Goal: Task Accomplishment & Management: Use online tool/utility

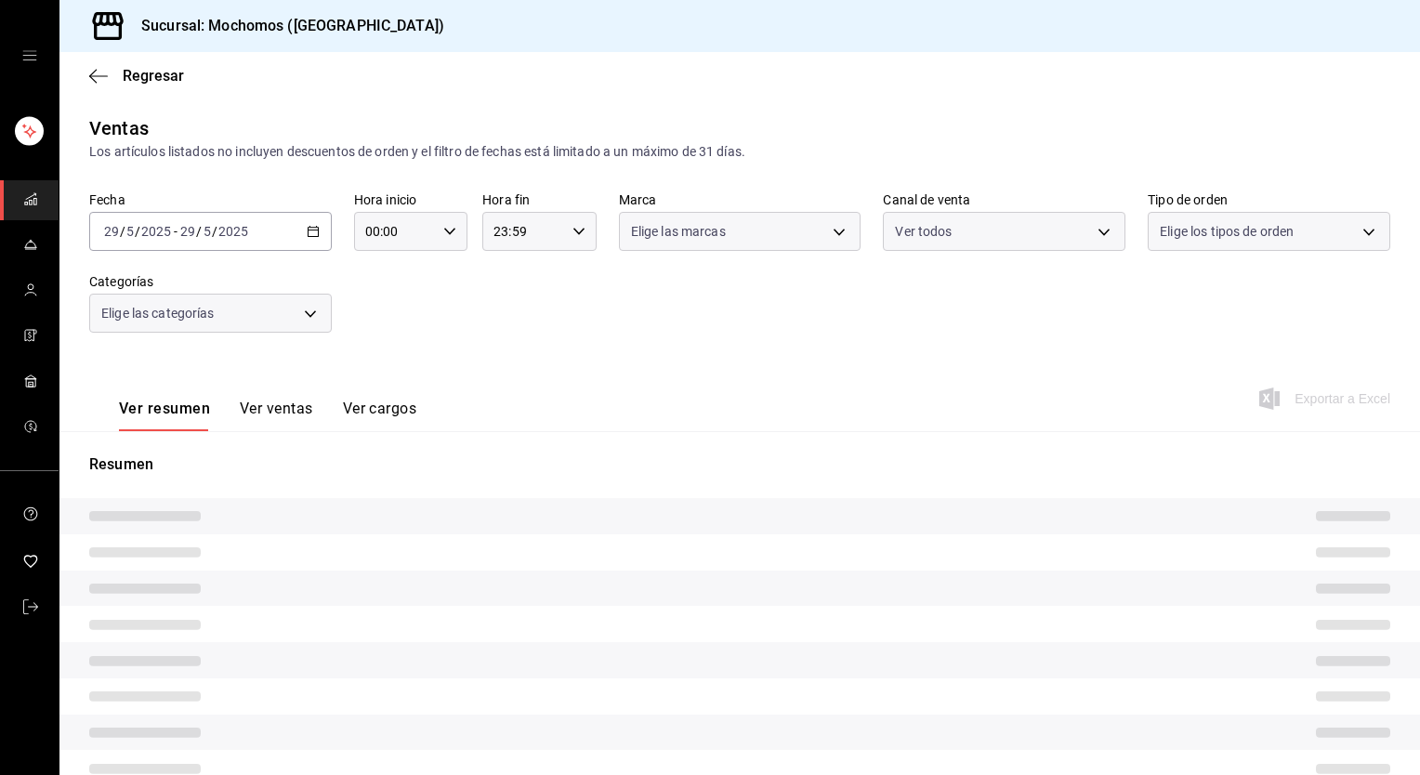
type input "PARROT,UBER_EATS,RAPPI,DIDI_FOOD,ONLINE"
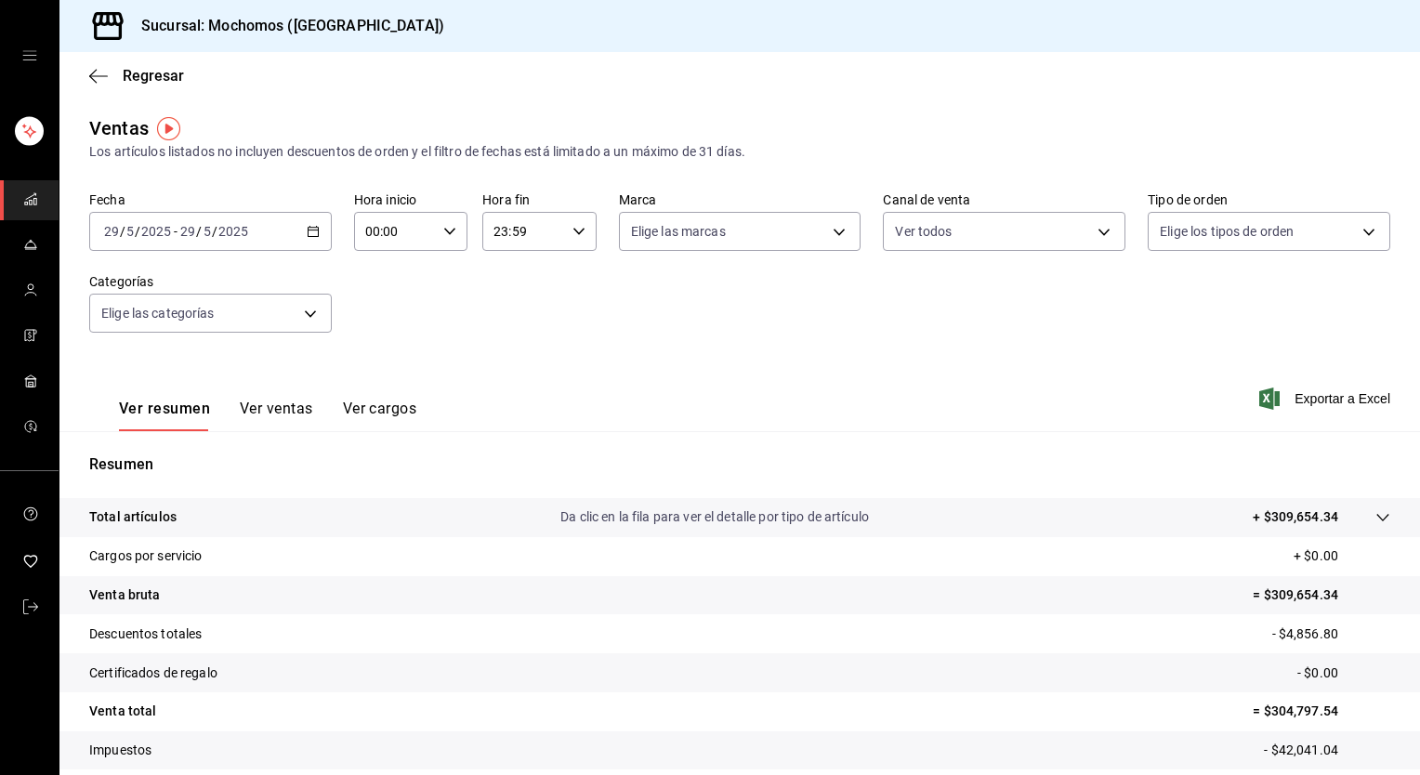
click at [309, 231] on icon "button" at bounding box center [313, 231] width 13 height 13
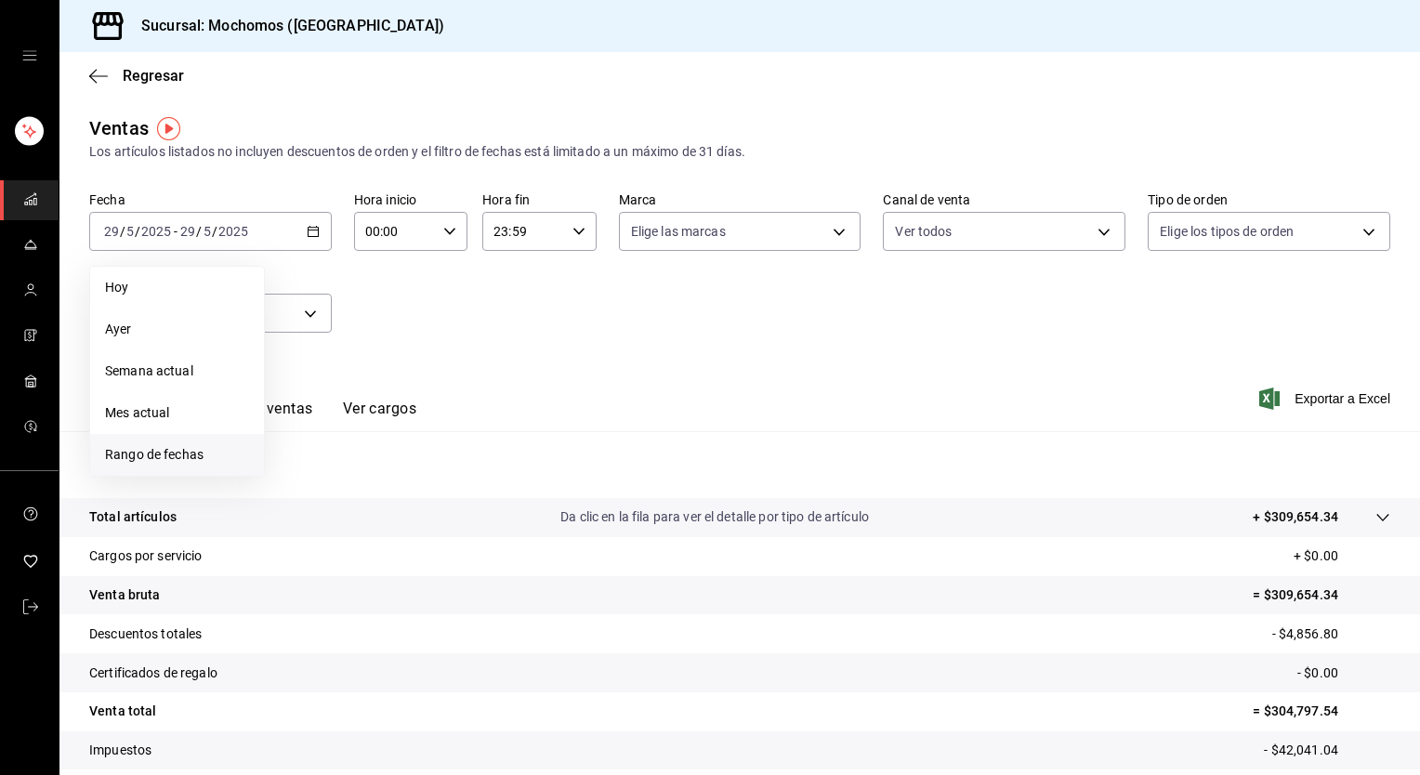
click at [159, 448] on span "Rango de fechas" at bounding box center [177, 455] width 144 height 20
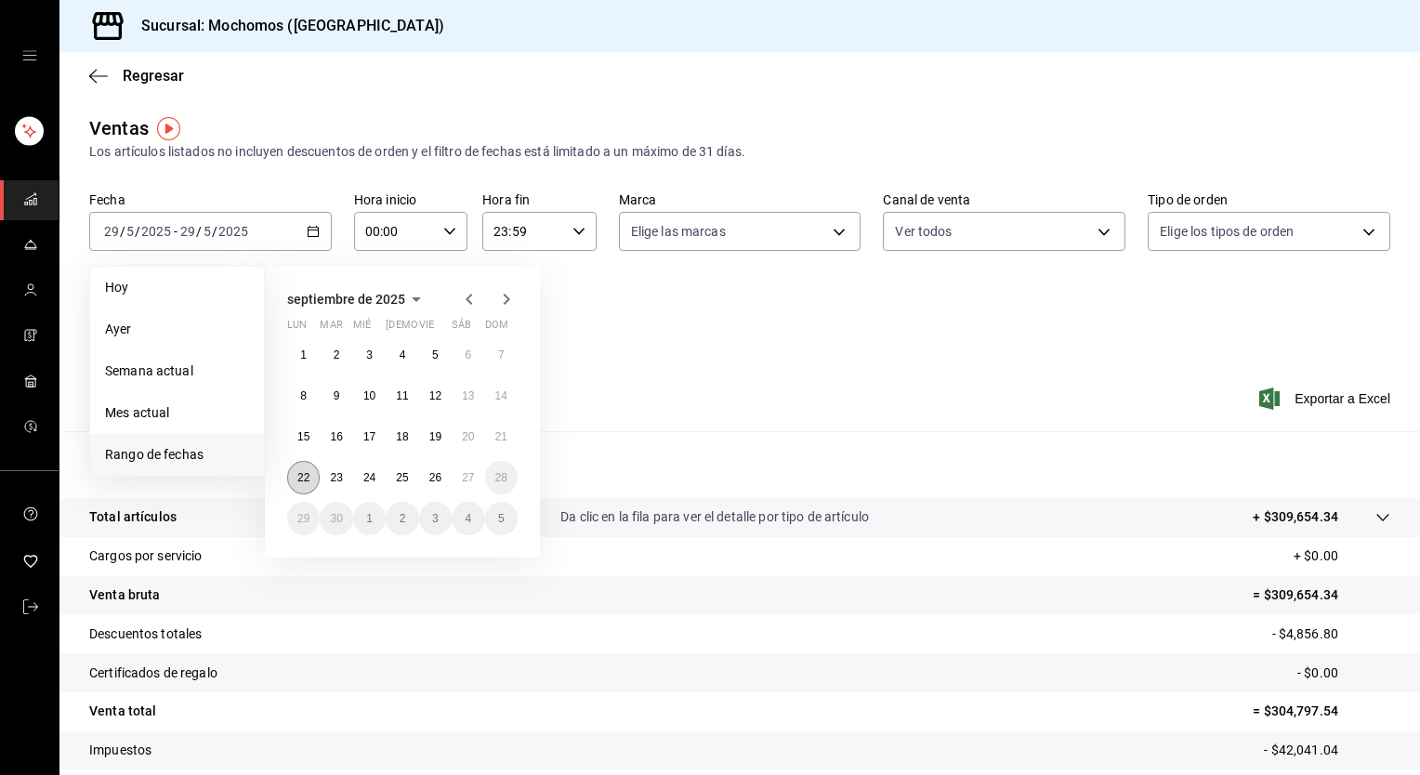
click at [302, 478] on abbr "22" at bounding box center [303, 477] width 12 height 13
click at [474, 477] on abbr "27" at bounding box center [468, 477] width 12 height 13
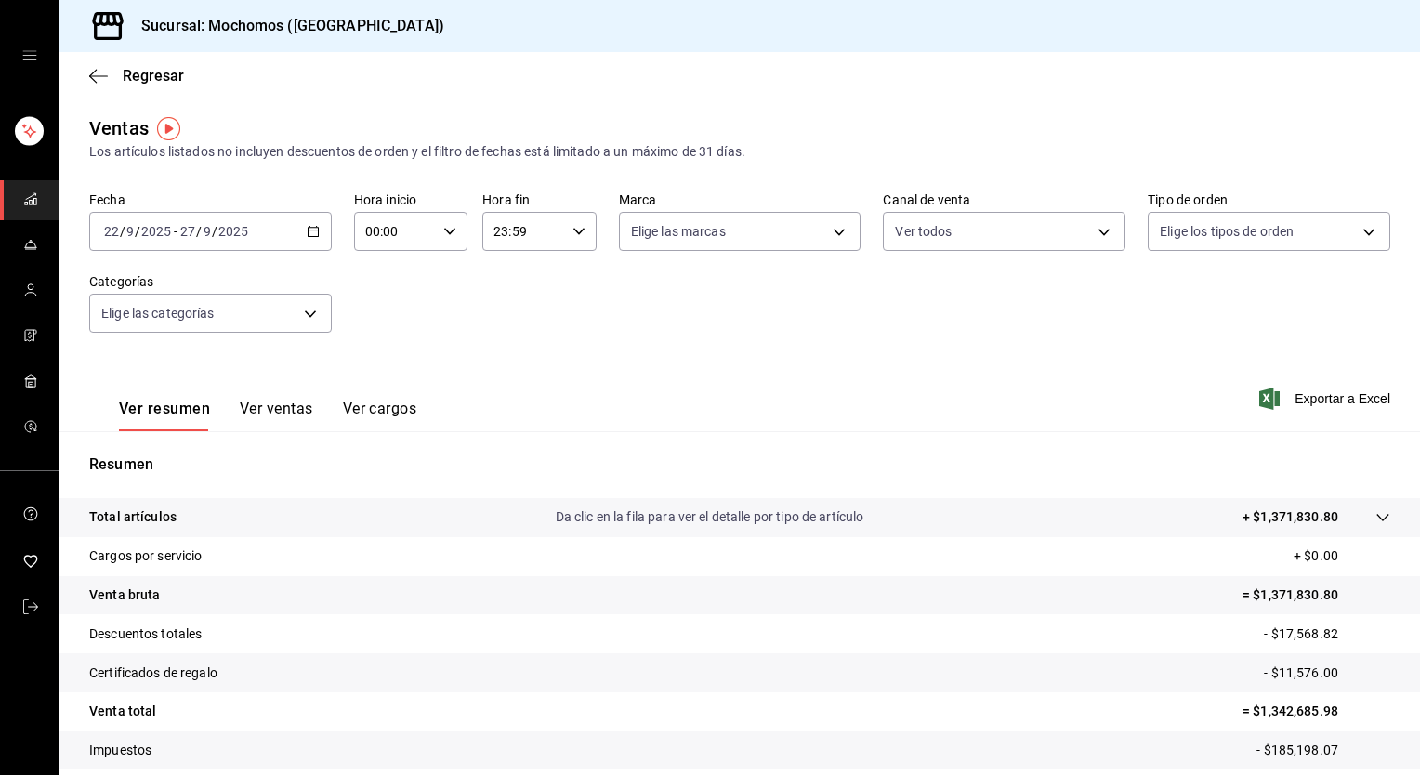
click at [447, 230] on icon "button" at bounding box center [449, 231] width 13 height 13
click at [380, 320] on span "05" at bounding box center [379, 316] width 27 height 15
type input "05:00"
click at [437, 266] on button "00" at bounding box center [436, 278] width 49 height 37
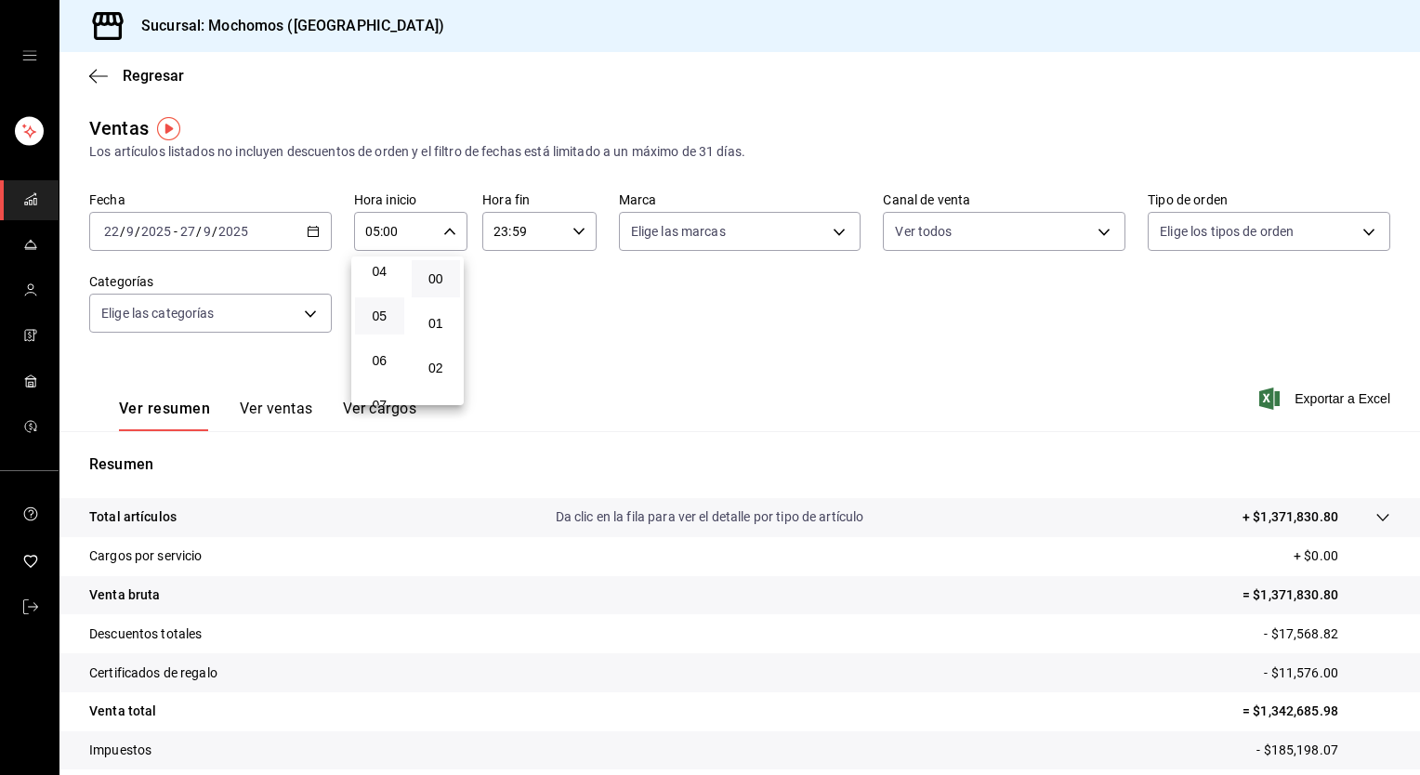
click at [572, 229] on div at bounding box center [710, 387] width 1420 height 775
click at [573, 229] on icon "button" at bounding box center [579, 231] width 13 height 13
click at [503, 295] on span "05" at bounding box center [507, 290] width 27 height 15
click at [570, 277] on span "00" at bounding box center [563, 278] width 27 height 15
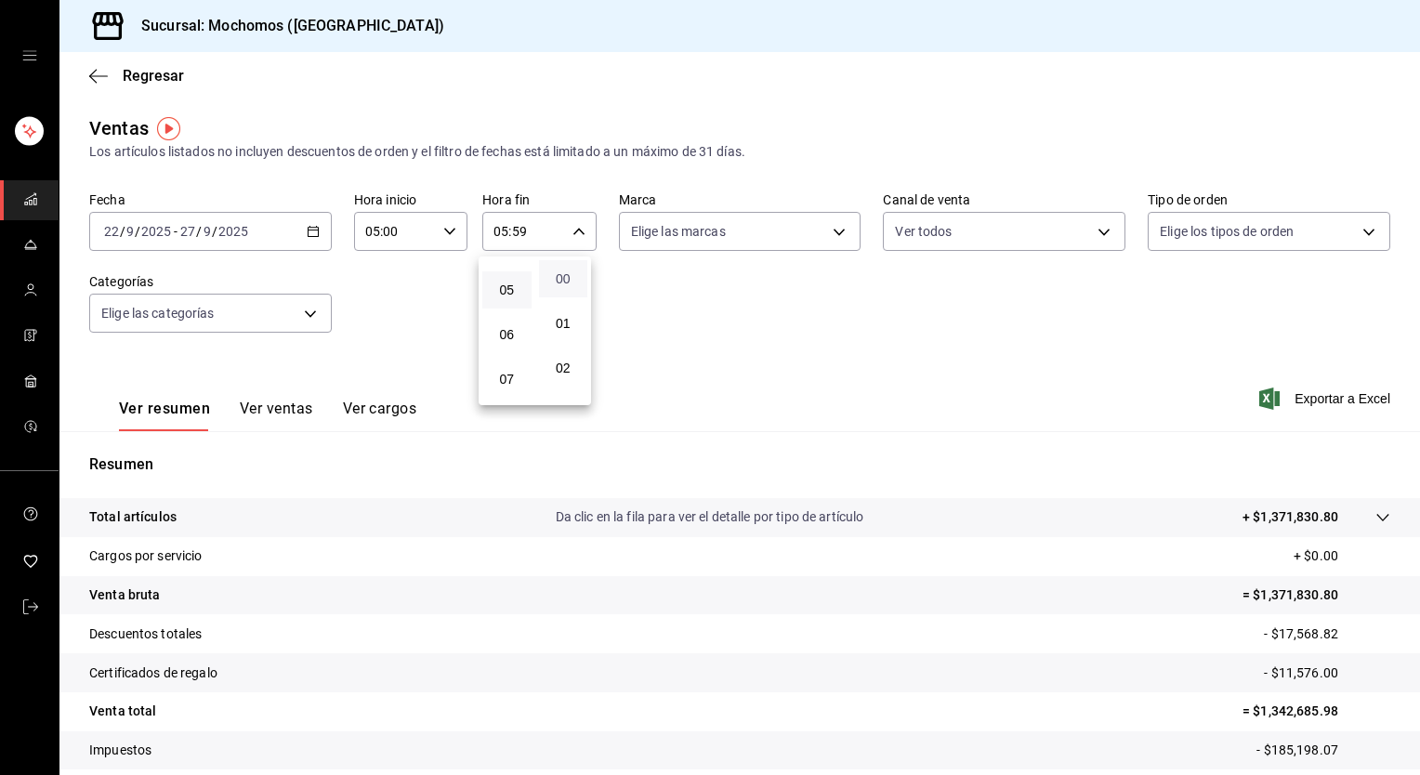
type input "05:00"
click at [652, 285] on div at bounding box center [710, 387] width 1420 height 775
click at [1327, 403] on span "Exportar a Excel" at bounding box center [1326, 399] width 127 height 22
